Goal: Check status

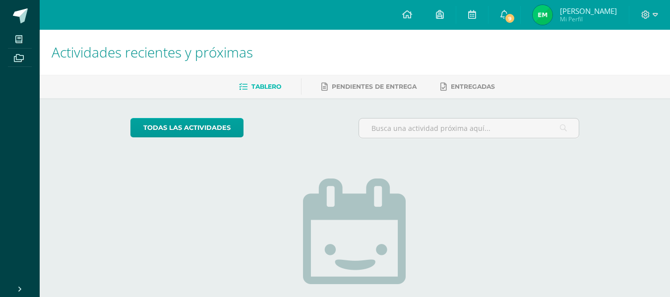
click at [551, 16] on img at bounding box center [543, 15] width 20 height 20
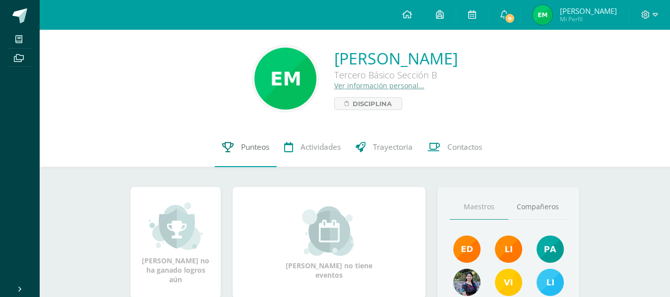
click at [229, 145] on icon at bounding box center [227, 147] width 11 height 10
